Goal: Task Accomplishment & Management: Use online tool/utility

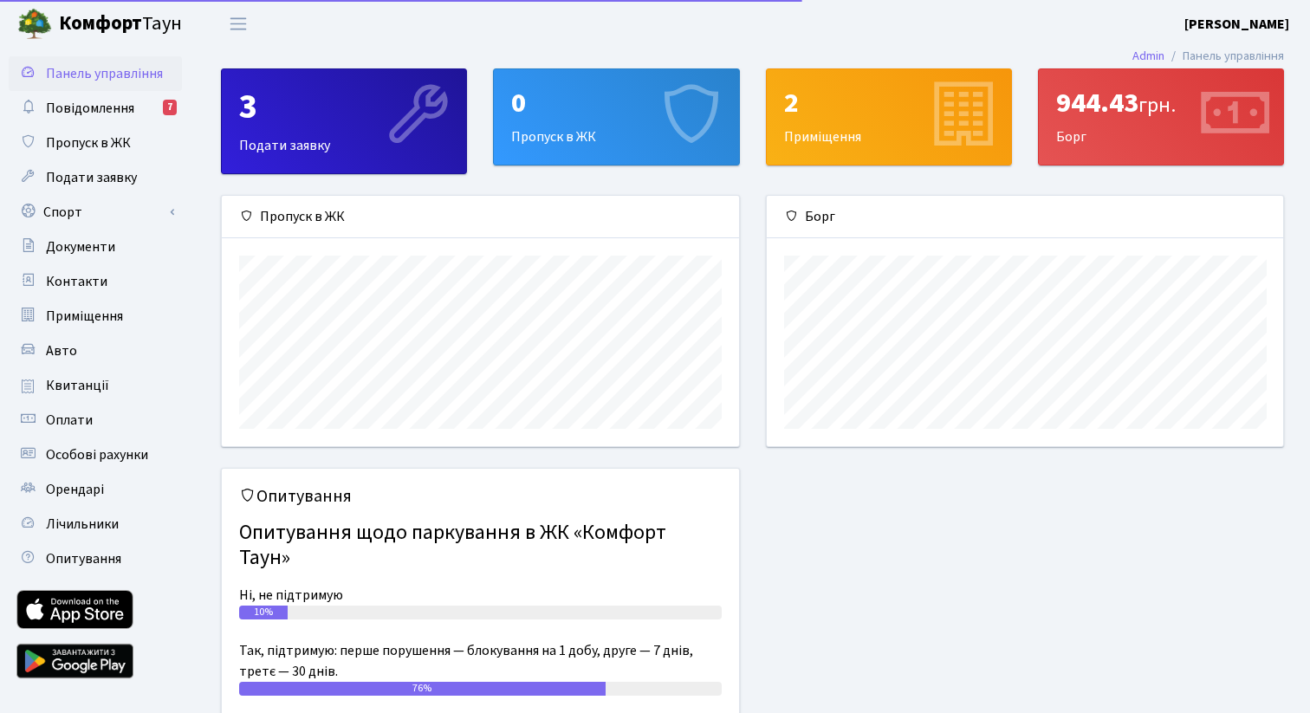
scroll to position [250, 516]
click at [138, 198] on link "Спорт" at bounding box center [95, 212] width 173 height 35
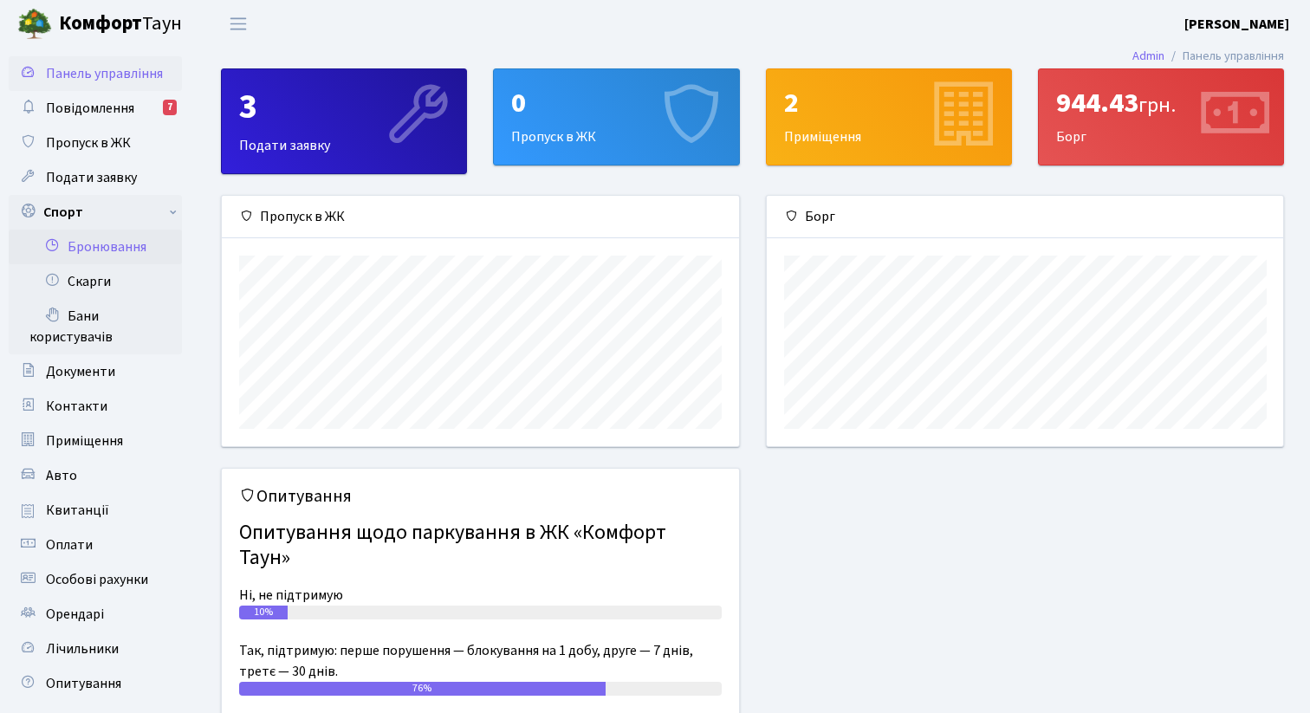
click at [128, 238] on link "Бронювання" at bounding box center [95, 247] width 173 height 35
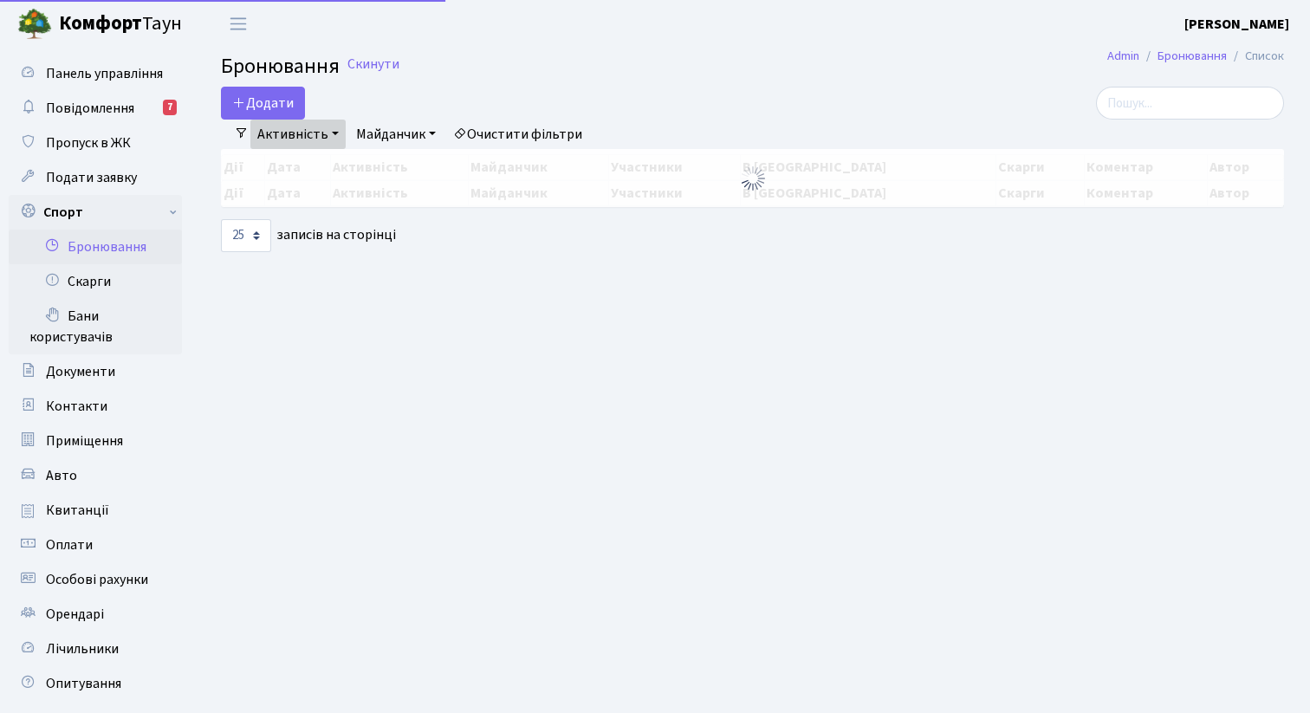
select select "25"
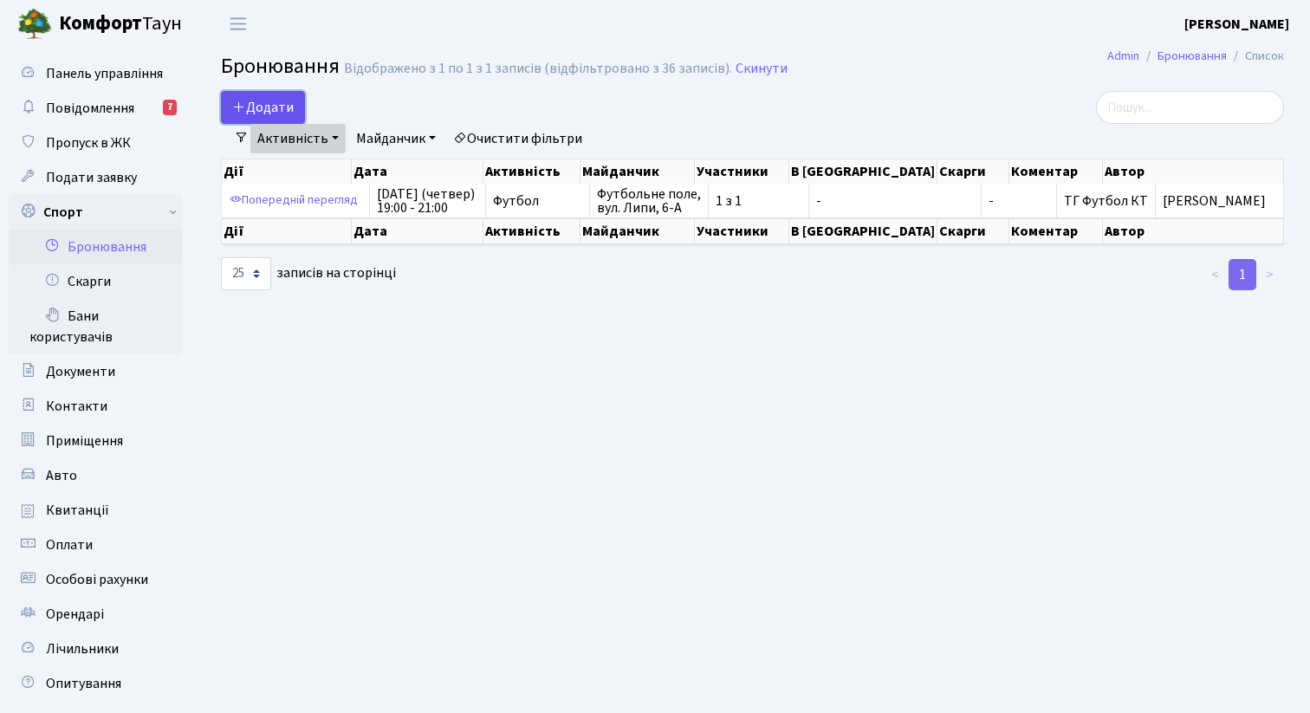
click at [282, 109] on button "Додати" at bounding box center [263, 107] width 84 height 33
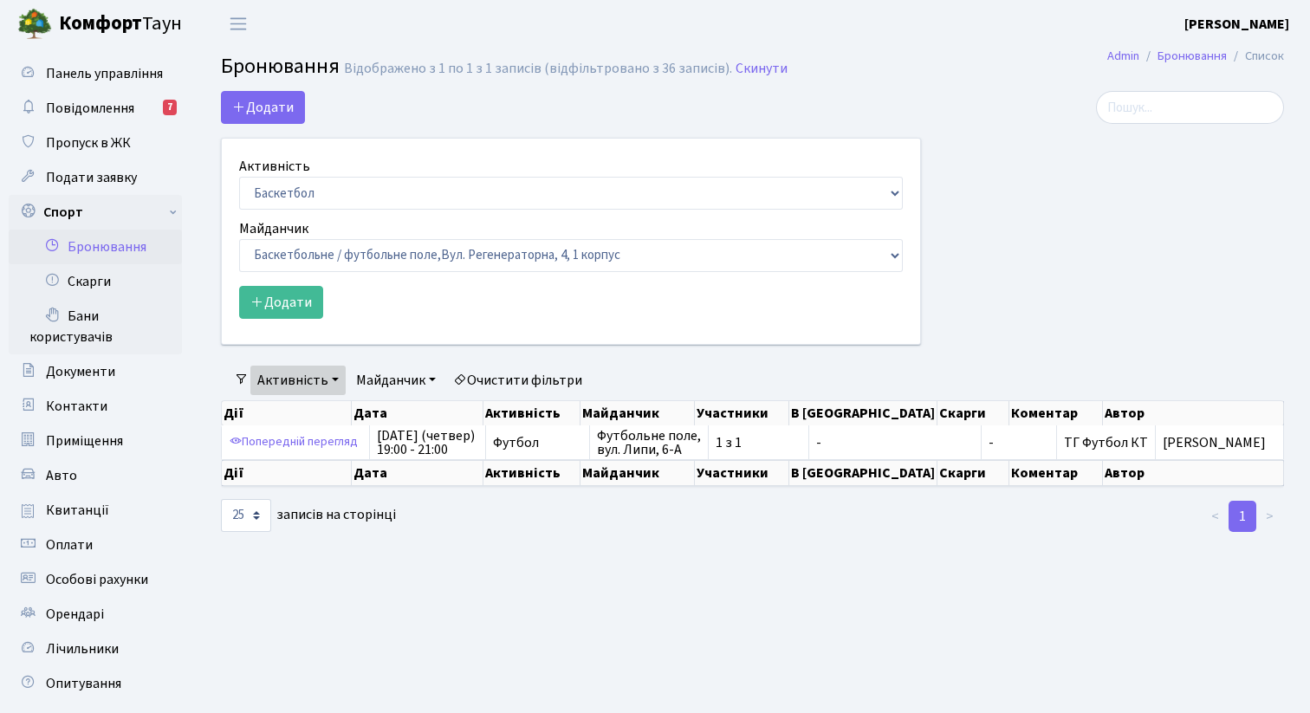
click at [327, 211] on form "Активність Баскетбол Волейбол Йога Катання на роликах Настільний теніс Теніс Фу…" at bounding box center [571, 237] width 664 height 163
click at [326, 198] on select "Баскетбол Волейбол Йога Катання на роликах Настільний теніс Теніс Футбол Фітнес" at bounding box center [571, 193] width 664 height 33
select select "2"
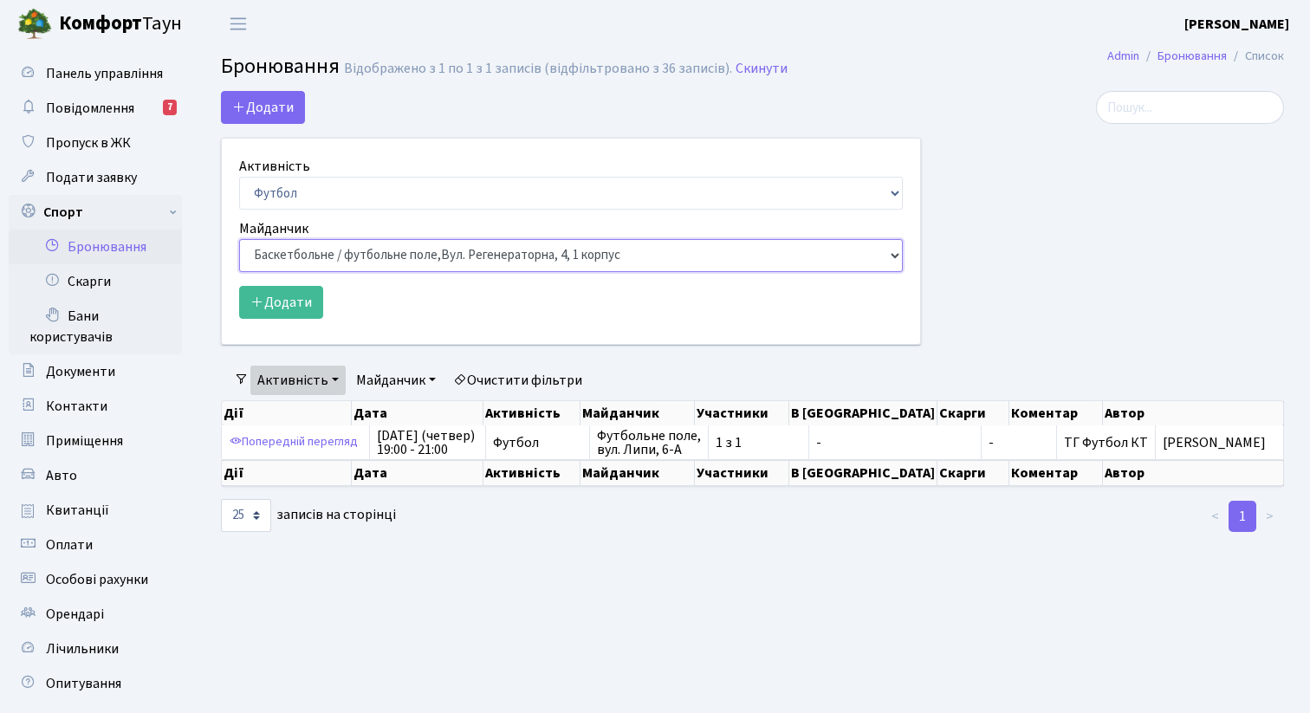
click at [318, 261] on select "Баскетбольне / футбольне поле, Вул. Регенераторна, 4, 1 корпус Баскетбольне пол…" at bounding box center [571, 255] width 664 height 33
select select "10"
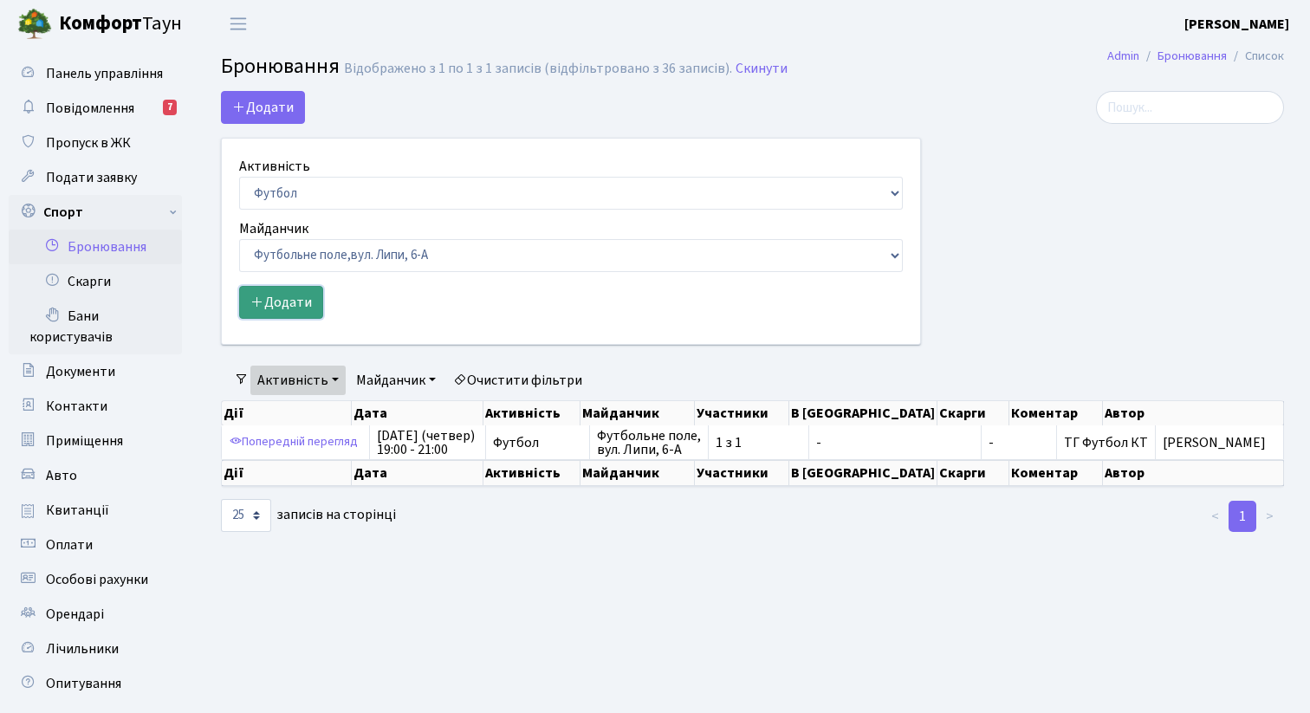
click at [300, 308] on button "Додати" at bounding box center [281, 302] width 84 height 33
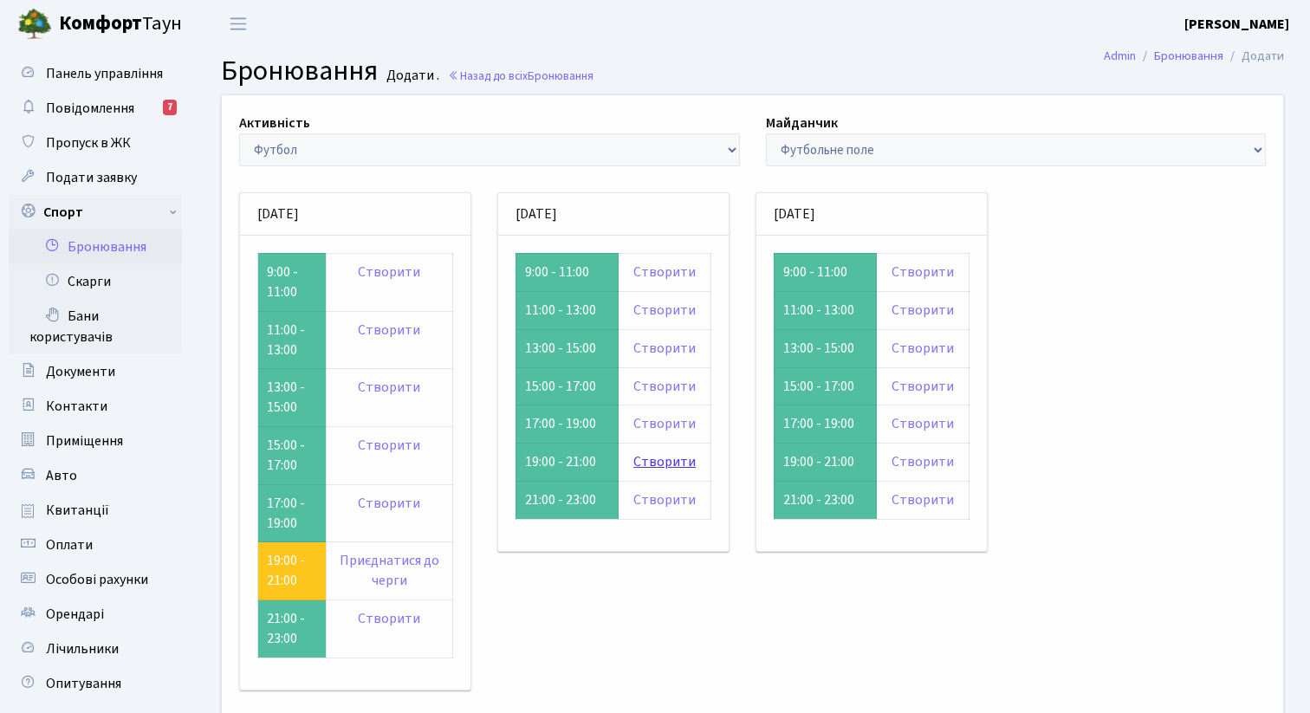
click at [679, 467] on link "Створити" at bounding box center [664, 461] width 62 height 19
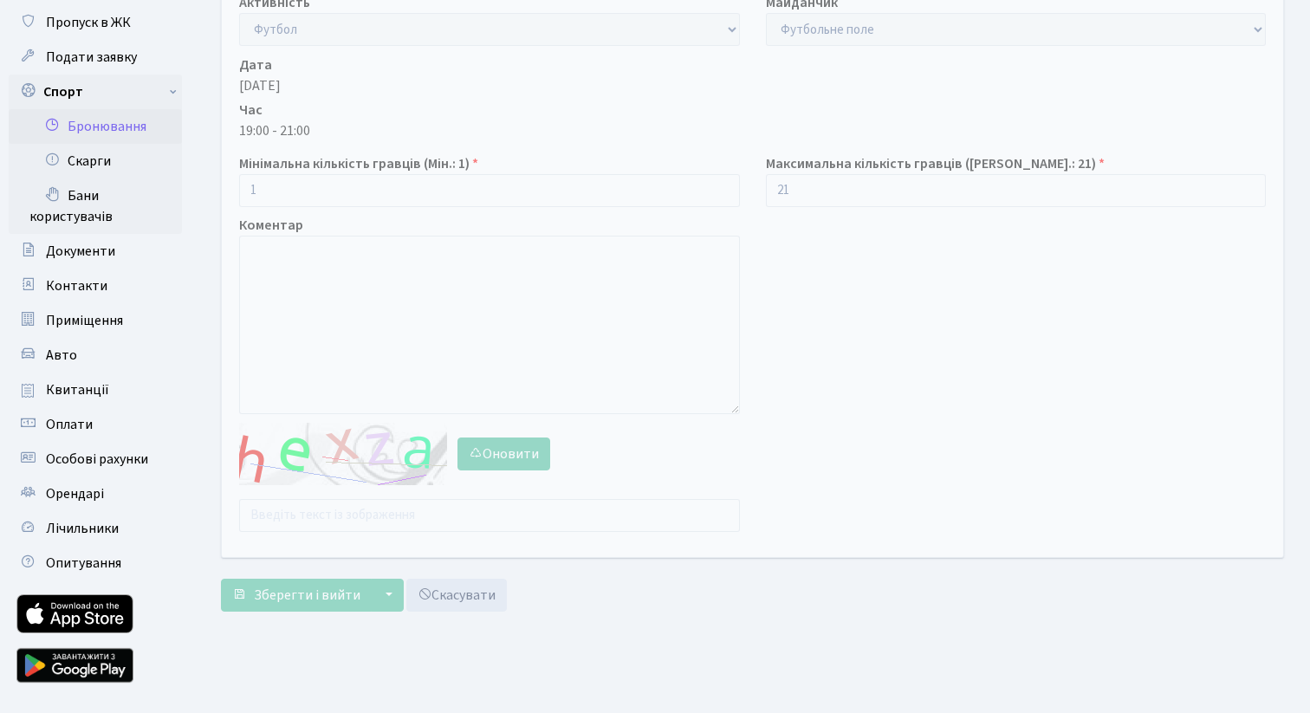
scroll to position [122, 0]
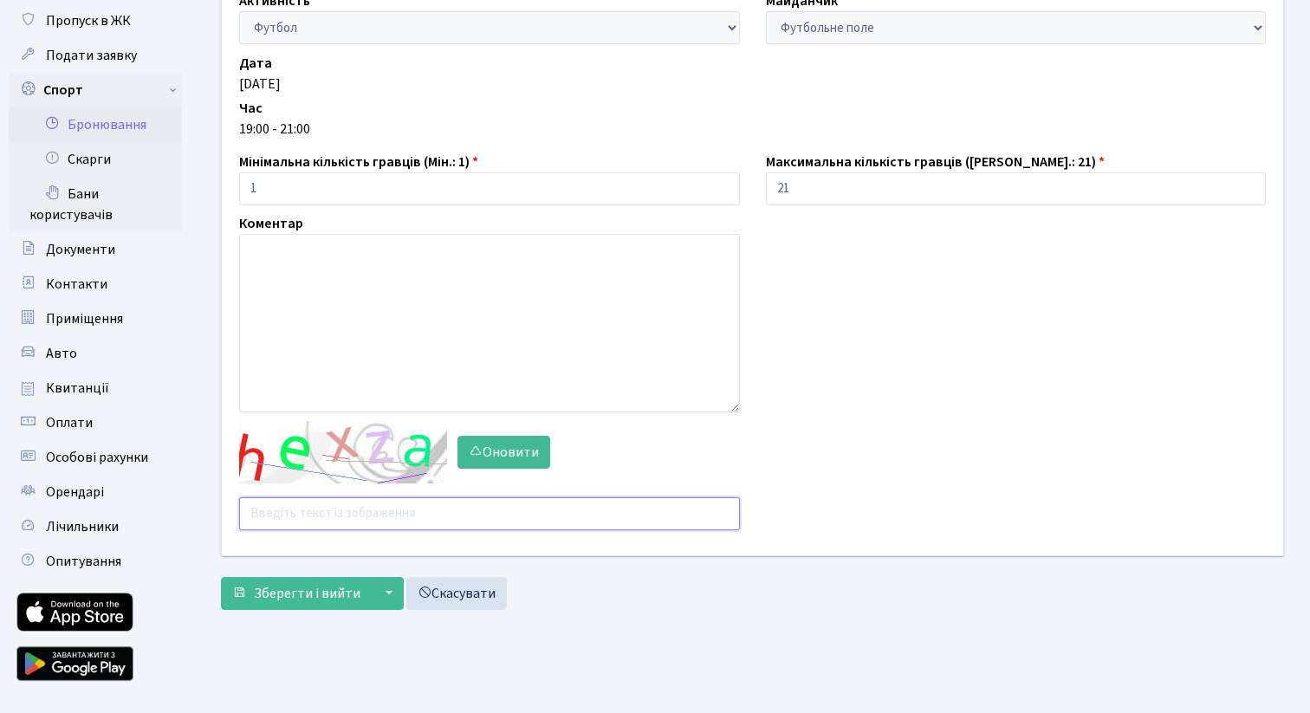
click at [409, 522] on input "text" at bounding box center [489, 513] width 501 height 33
type input "agggh"
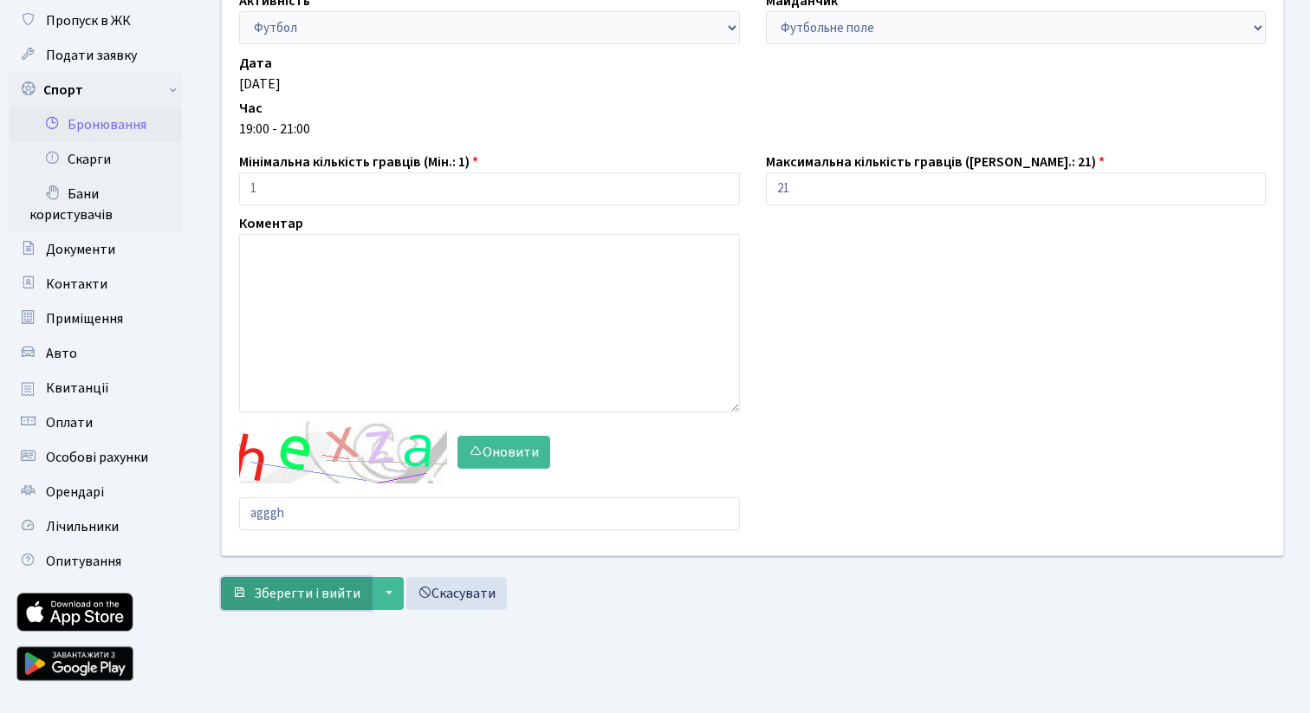
click at [341, 589] on span "Зберегти і вийти" at bounding box center [307, 593] width 107 height 19
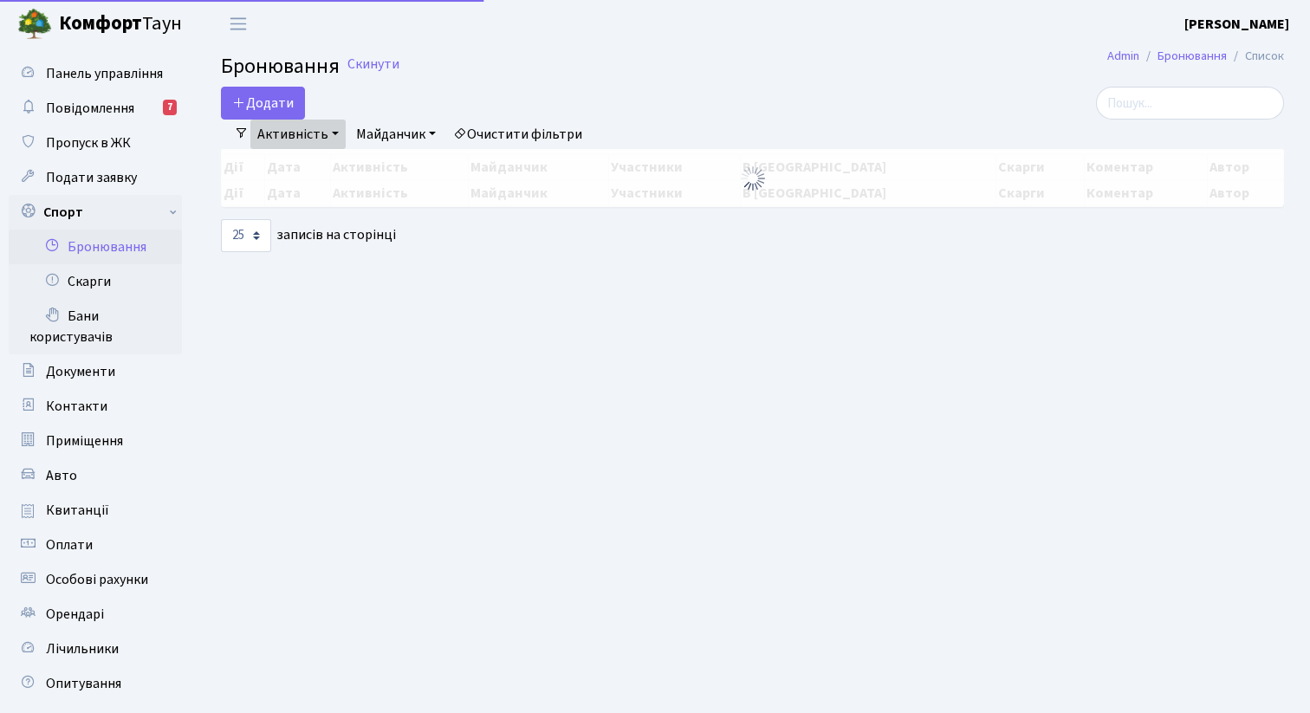
select select "25"
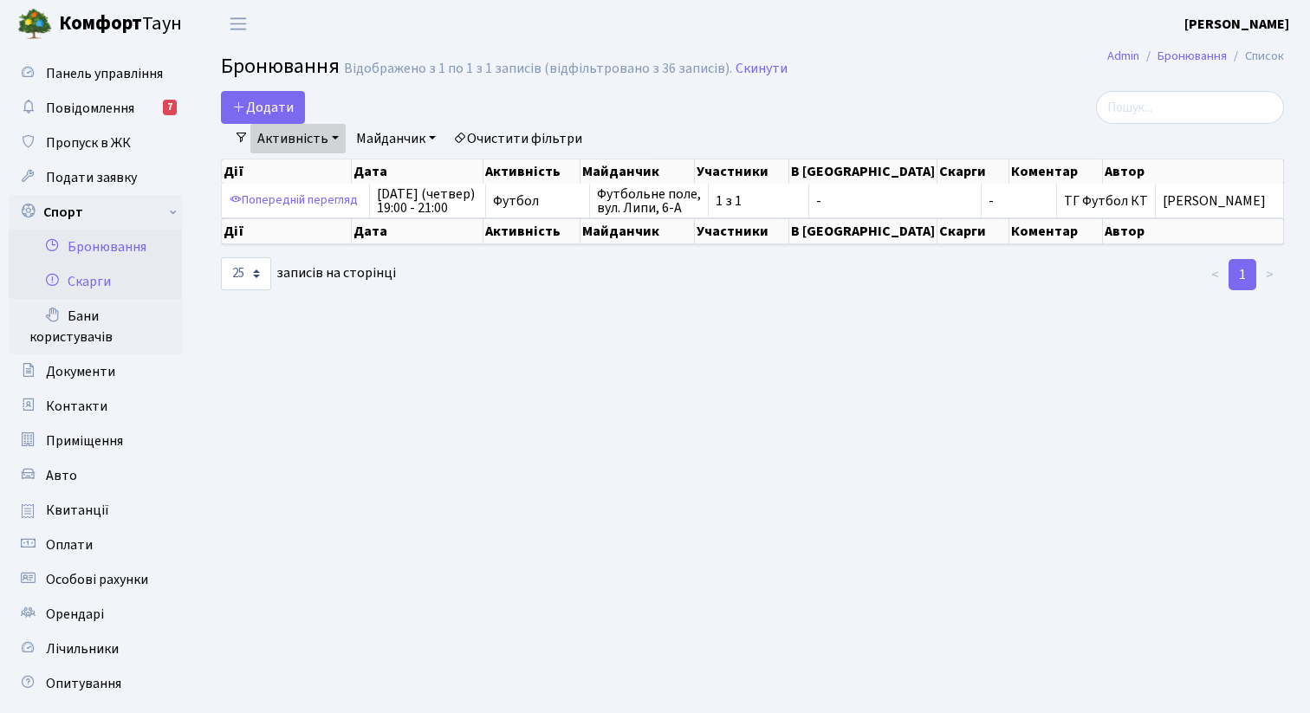
click at [84, 274] on link "Скарги" at bounding box center [95, 281] width 173 height 35
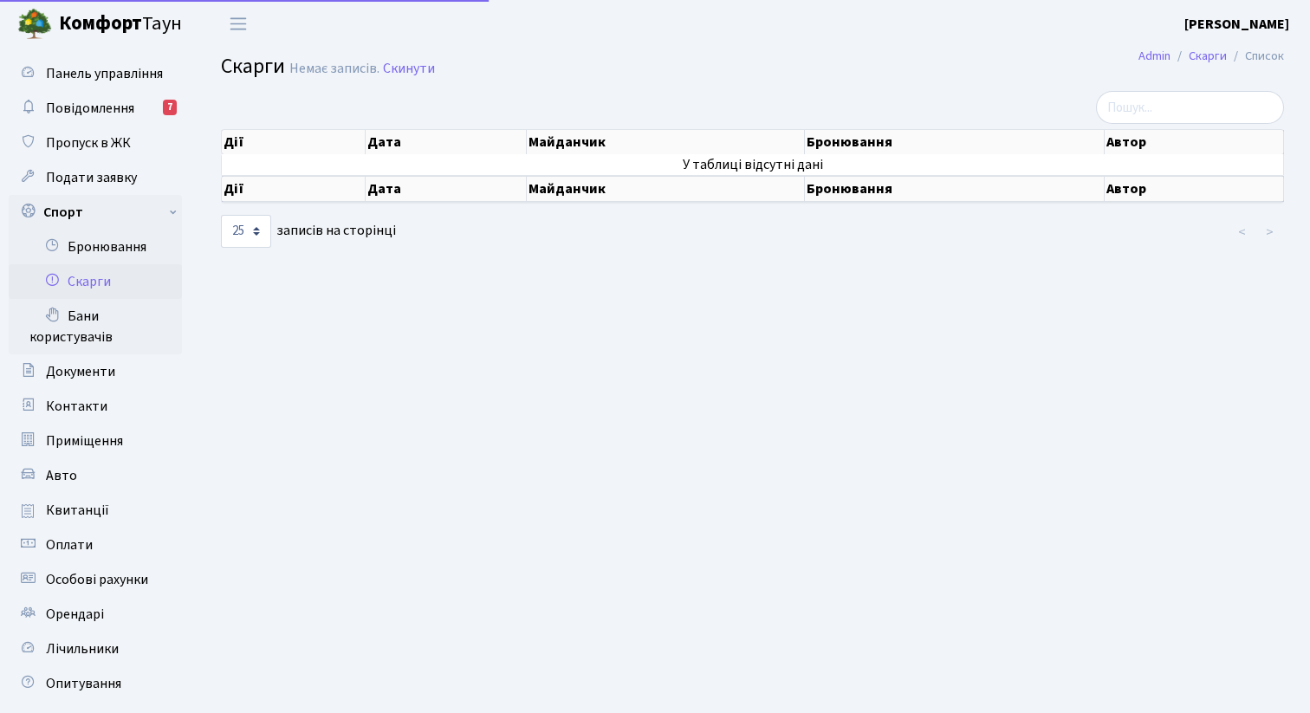
select select "25"
click at [86, 320] on link "Бани користувачів" at bounding box center [95, 326] width 173 height 55
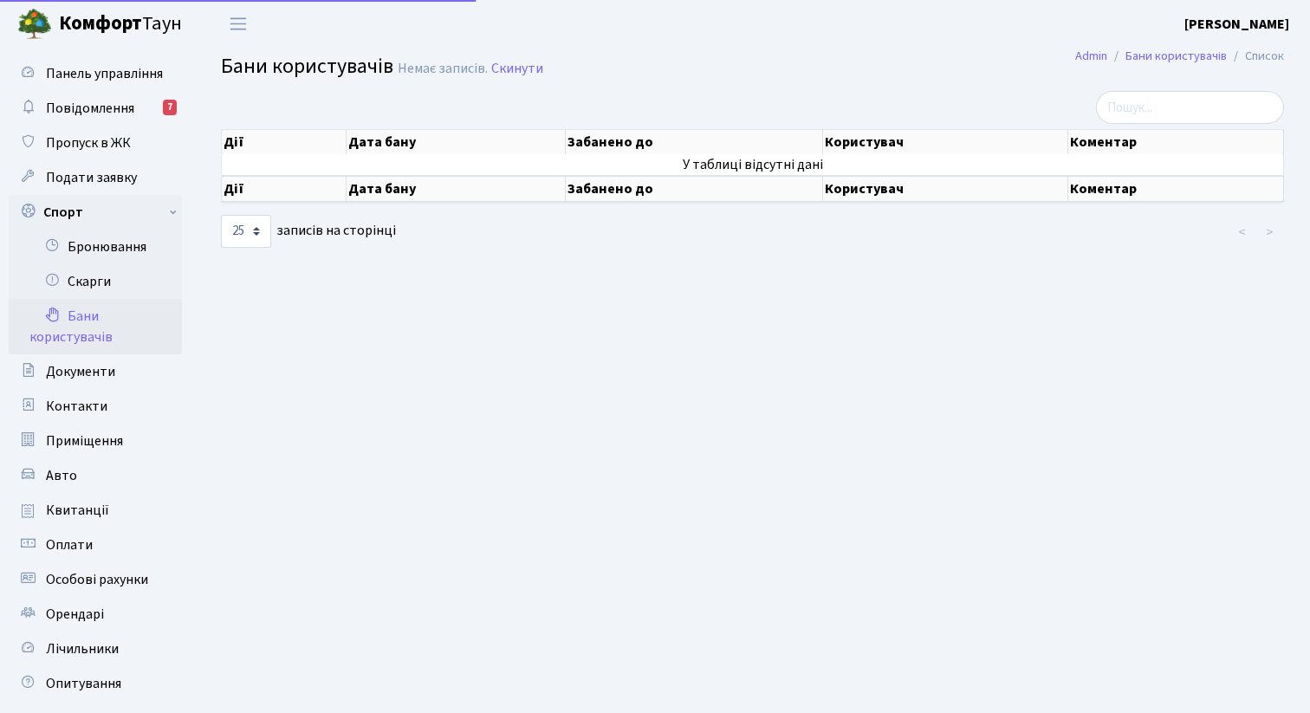
select select "25"
click at [89, 145] on span "Пропуск в ЖК" at bounding box center [88, 142] width 85 height 19
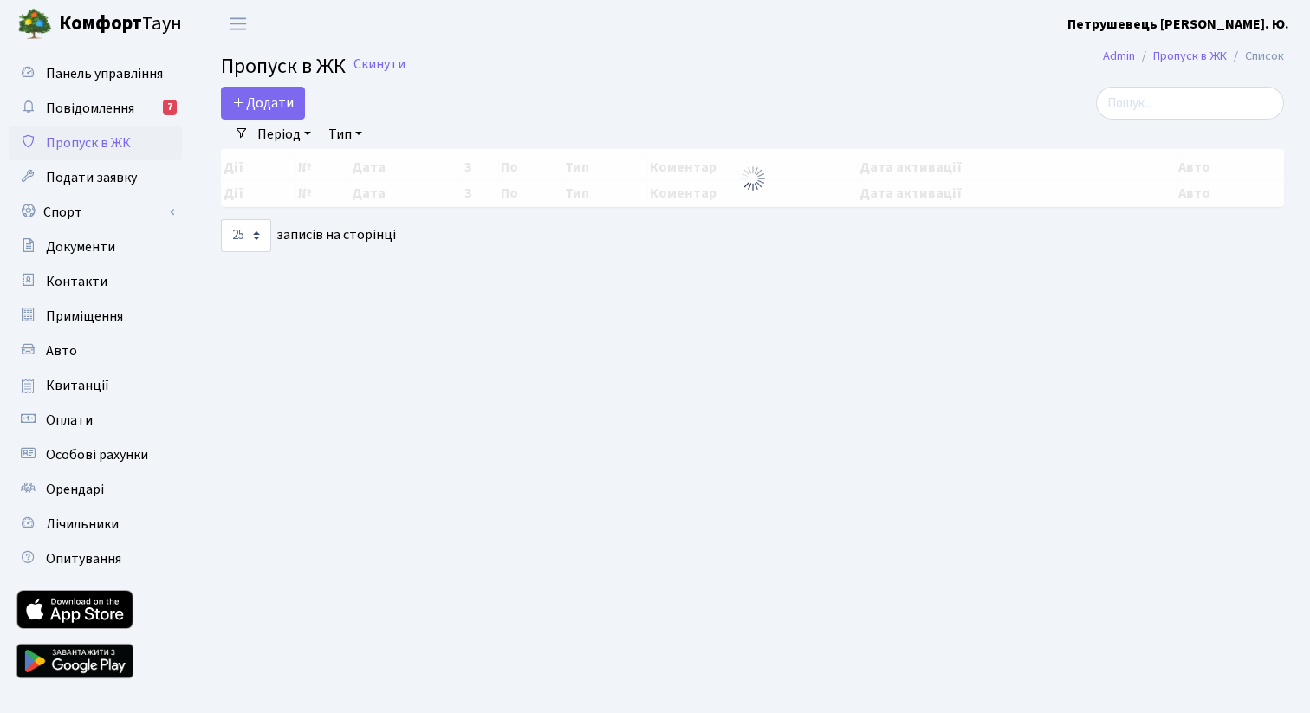
select select "25"
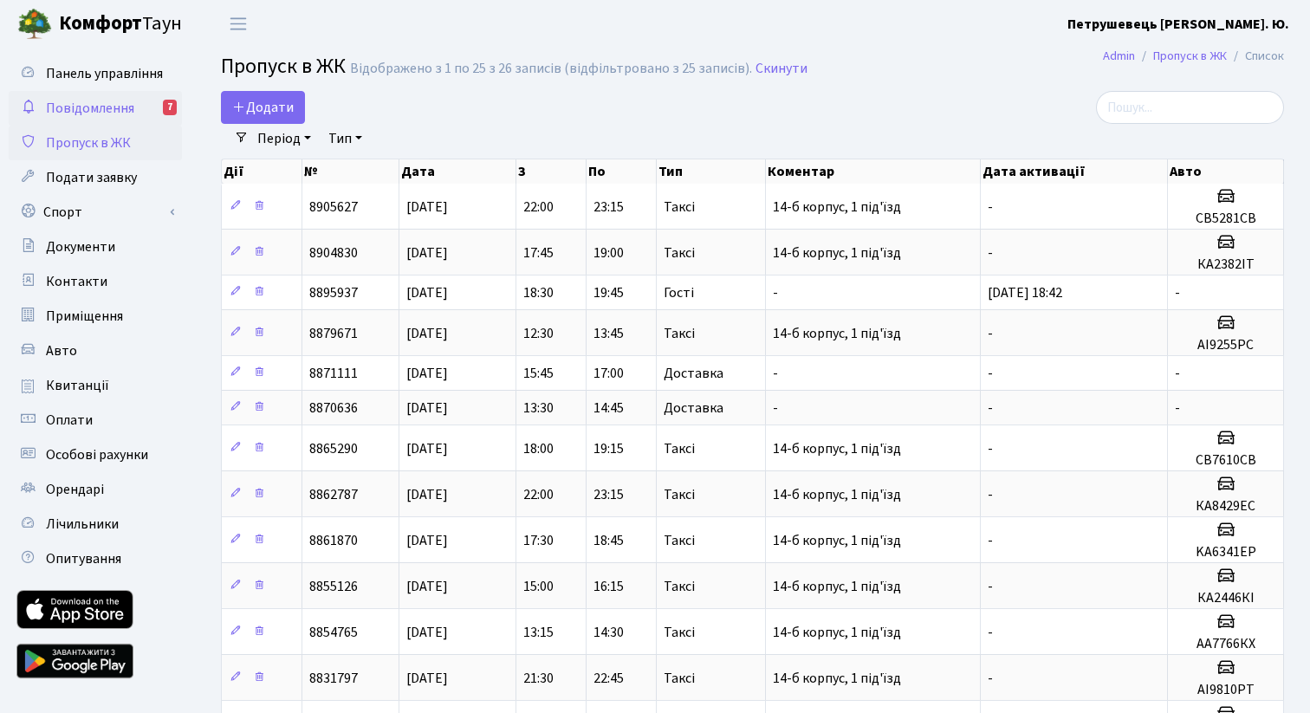
click at [98, 108] on span "Повідомлення" at bounding box center [90, 108] width 88 height 19
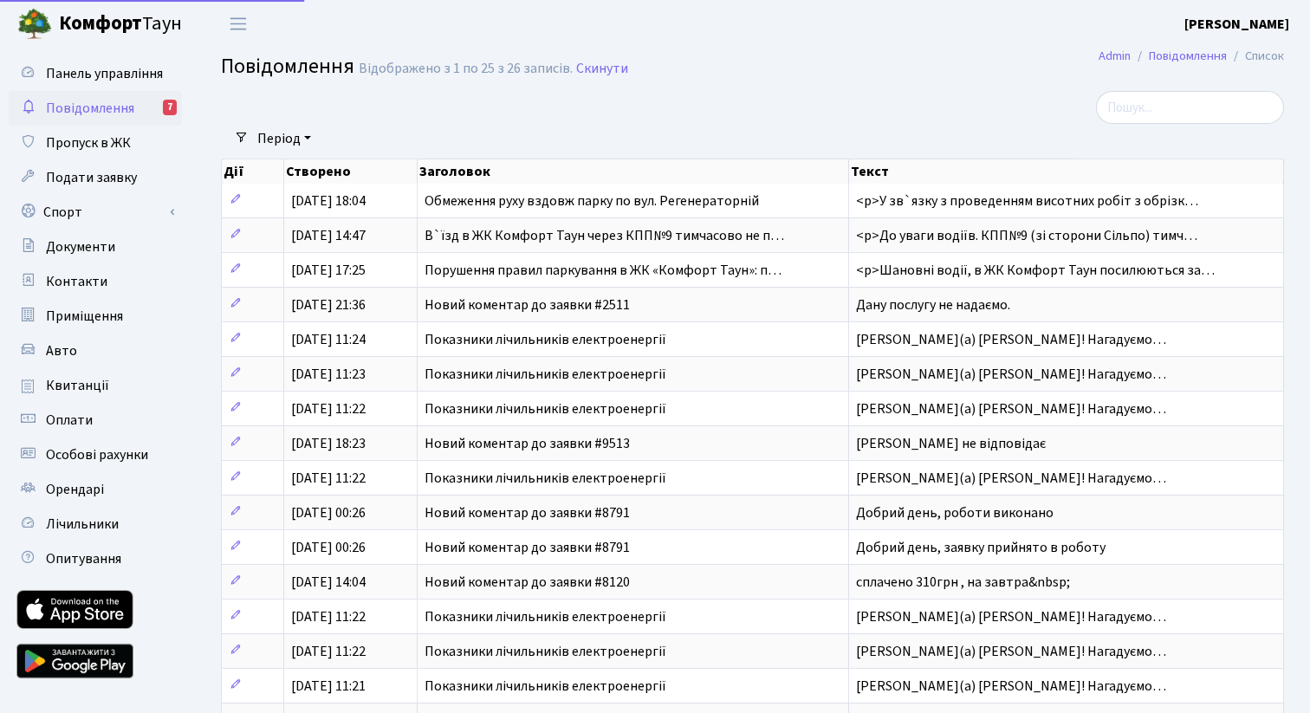
select select "25"
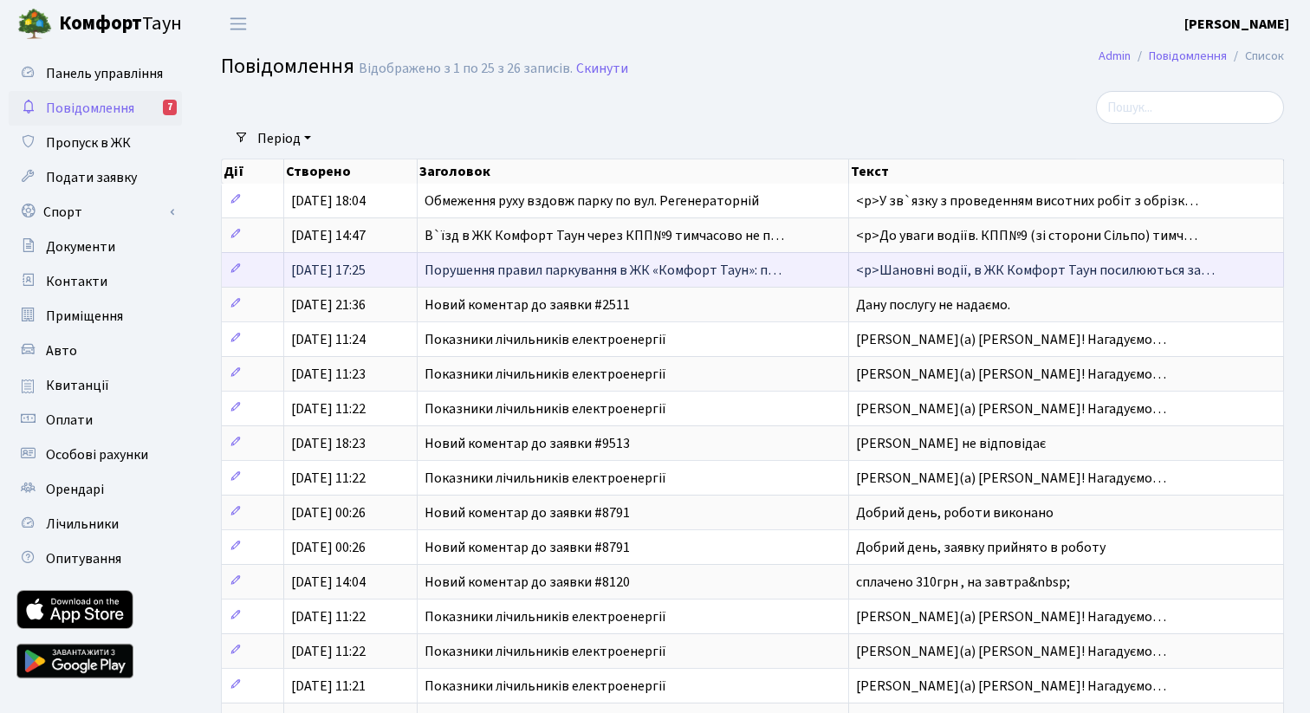
click at [503, 268] on span "Порушення правил паркування в ЖК «Комфорт Таун»: п…" at bounding box center [603, 270] width 357 height 19
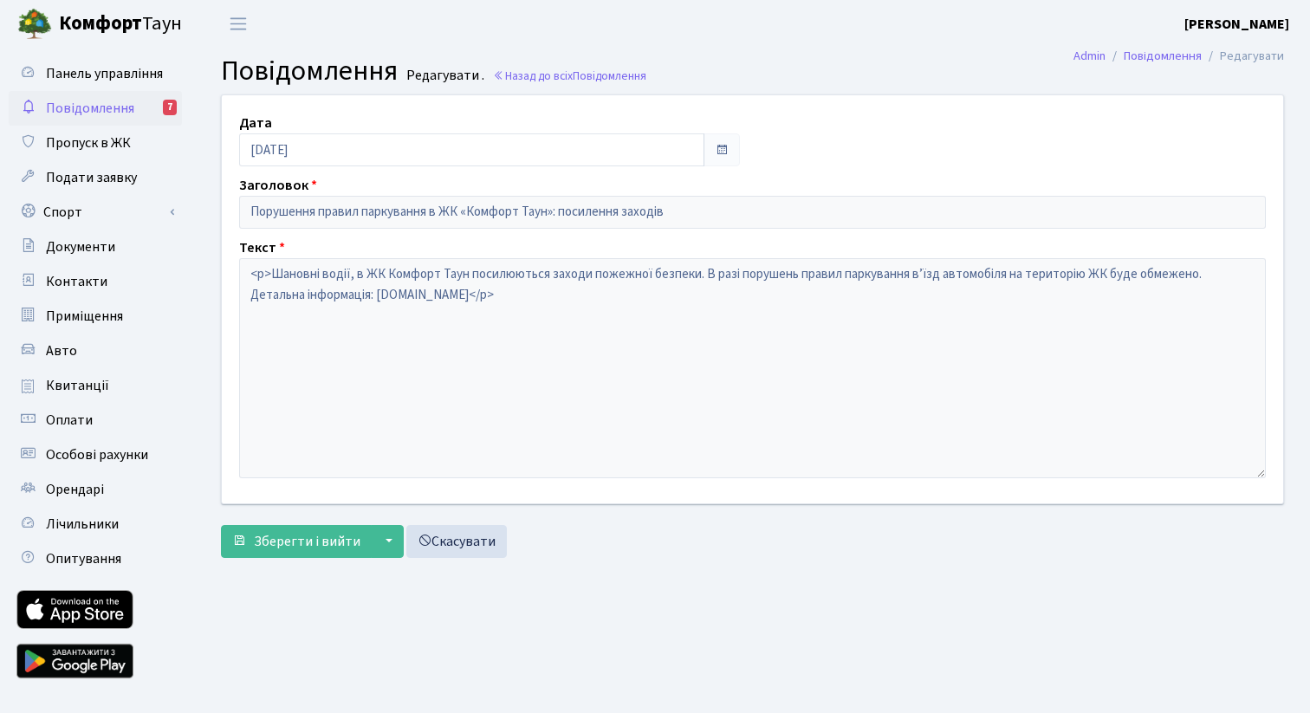
click at [107, 109] on span "Повідомлення" at bounding box center [90, 108] width 88 height 19
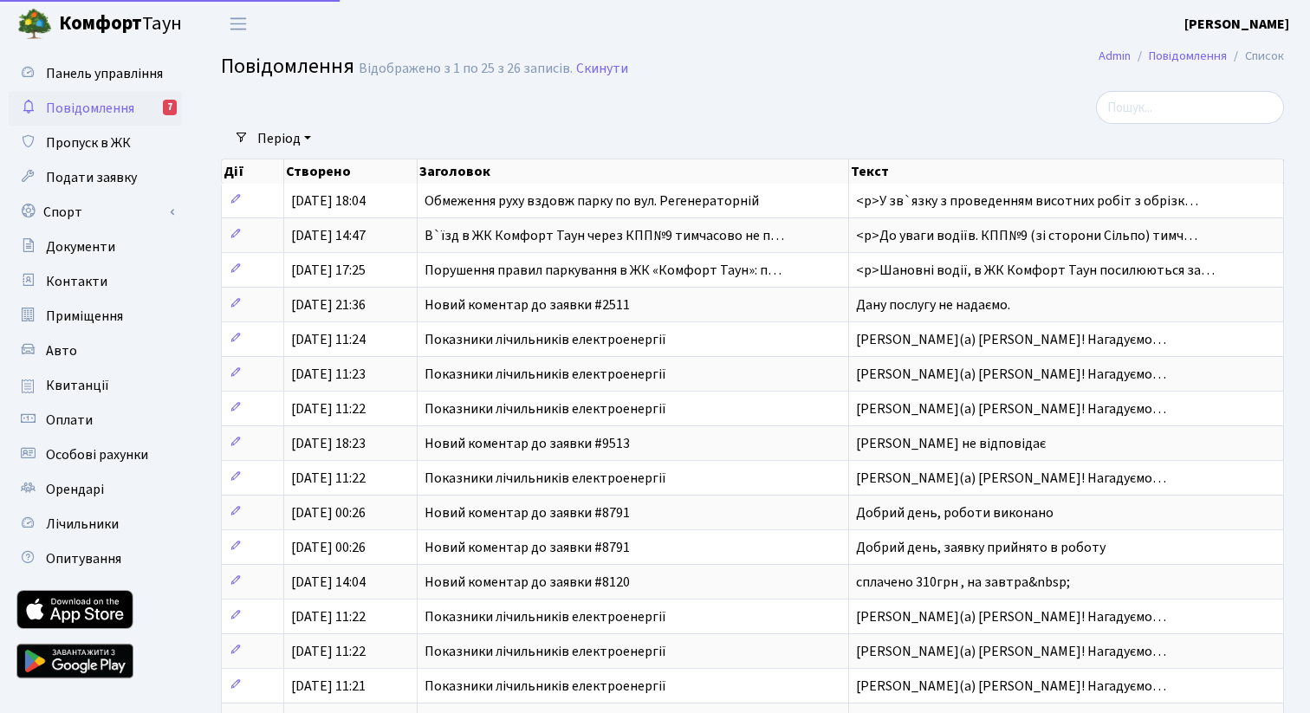
select select "25"
click at [101, 354] on link "Авто" at bounding box center [95, 351] width 173 height 35
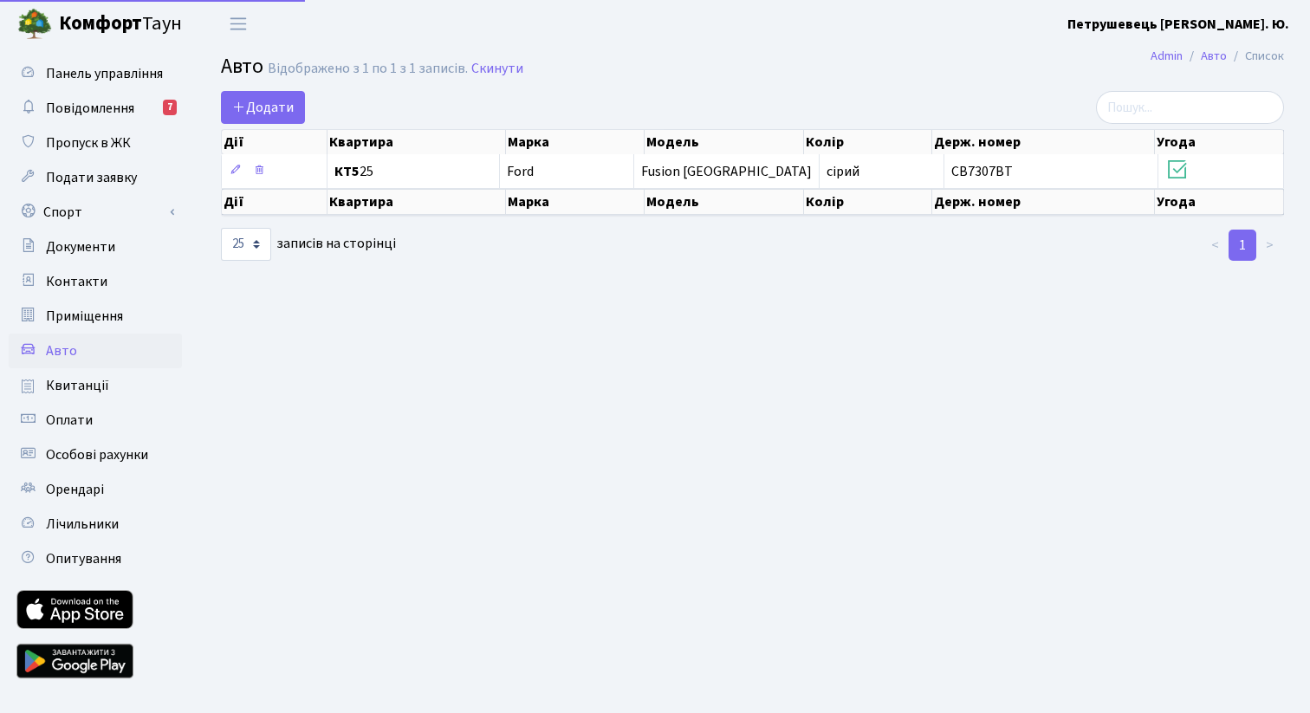
select select "25"
